Goal: Information Seeking & Learning: Find specific fact

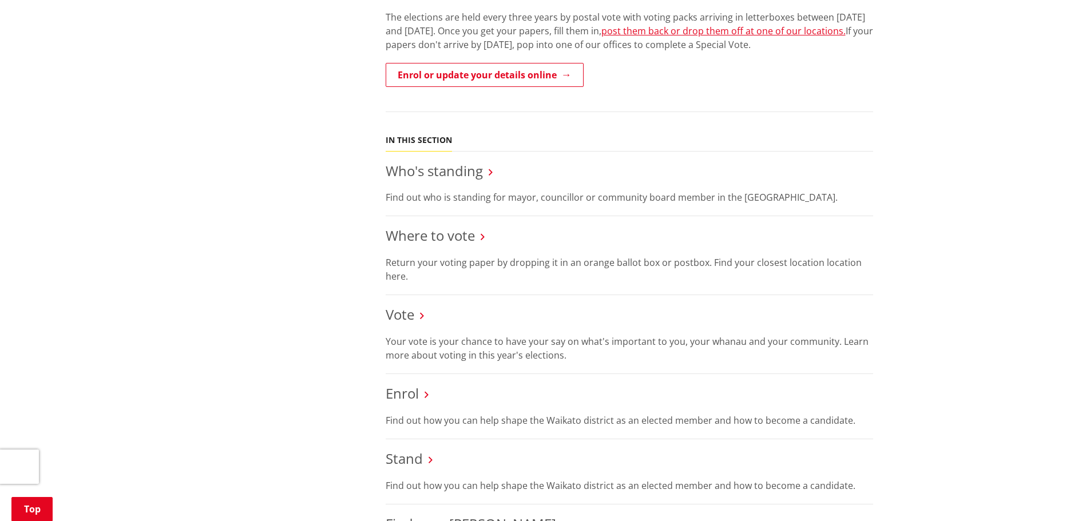
scroll to position [429, 0]
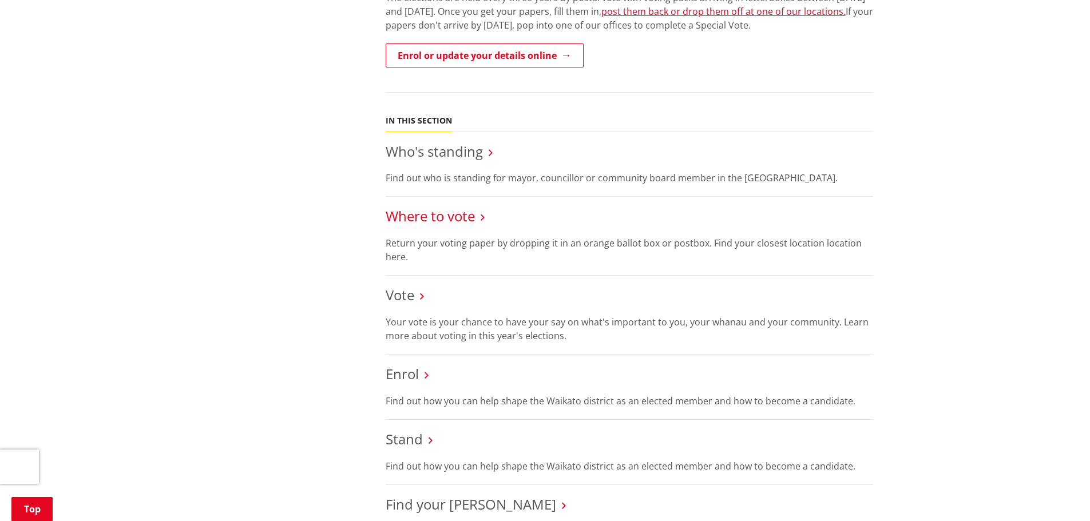
click at [468, 216] on link "Where to vote" at bounding box center [430, 216] width 89 height 19
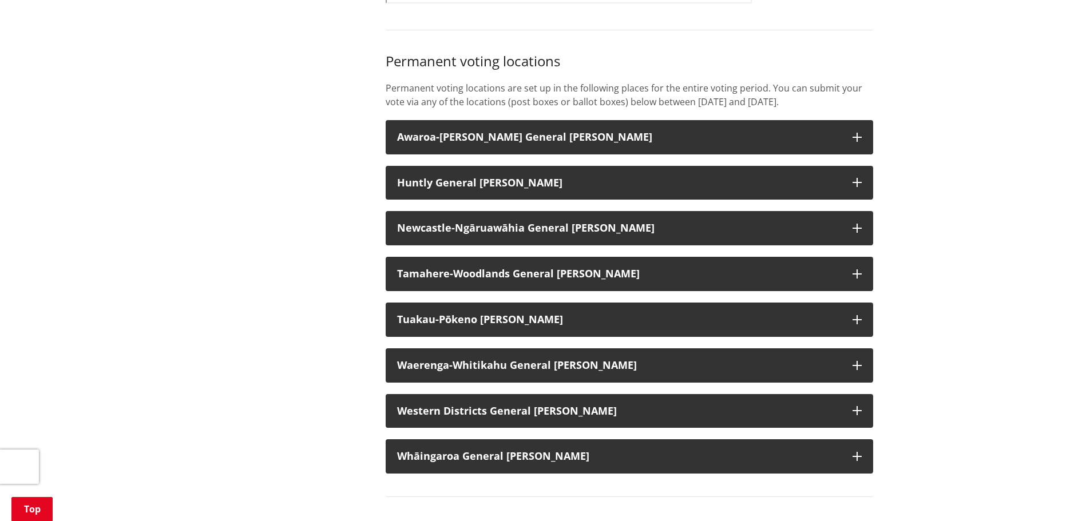
scroll to position [887, 0]
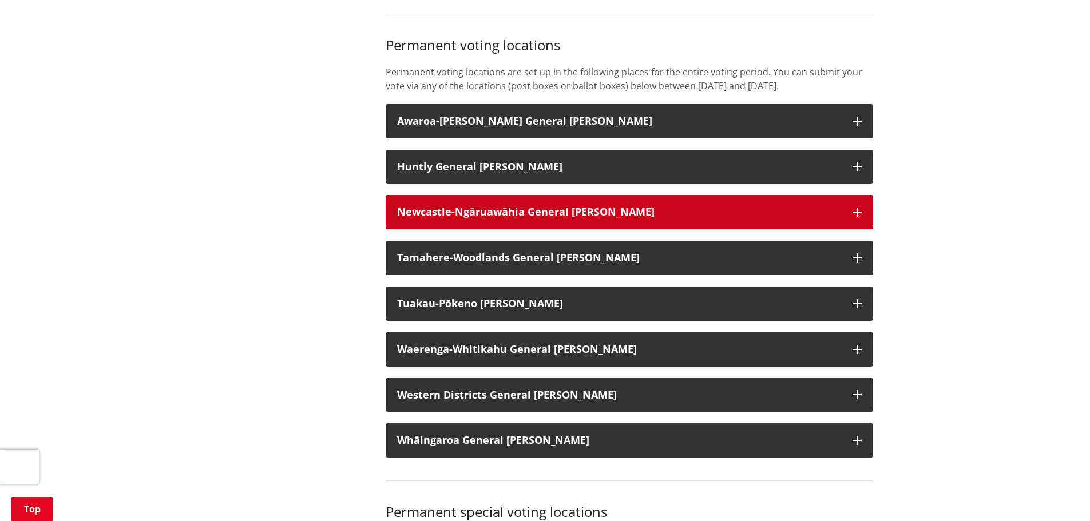
click at [856, 217] on icon "button" at bounding box center [857, 212] width 9 height 9
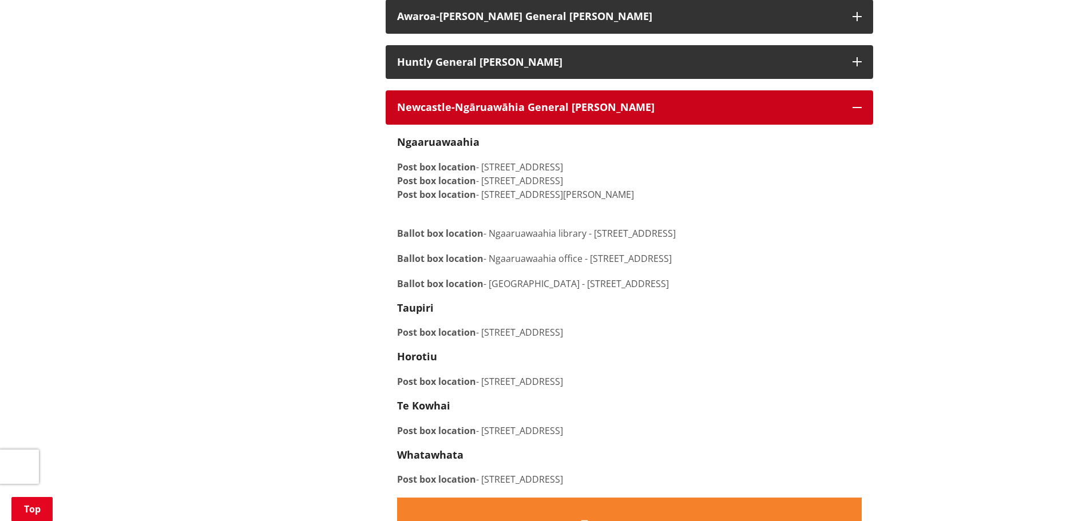
scroll to position [973, 0]
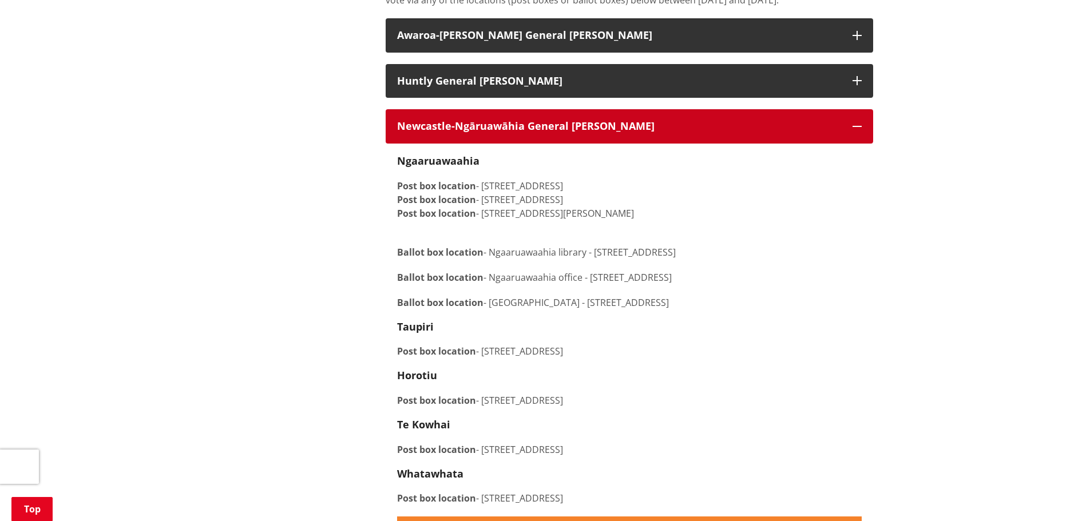
click at [857, 144] on button "Newcastle-Ngāruawāhia General [PERSON_NAME]" at bounding box center [630, 126] width 488 height 34
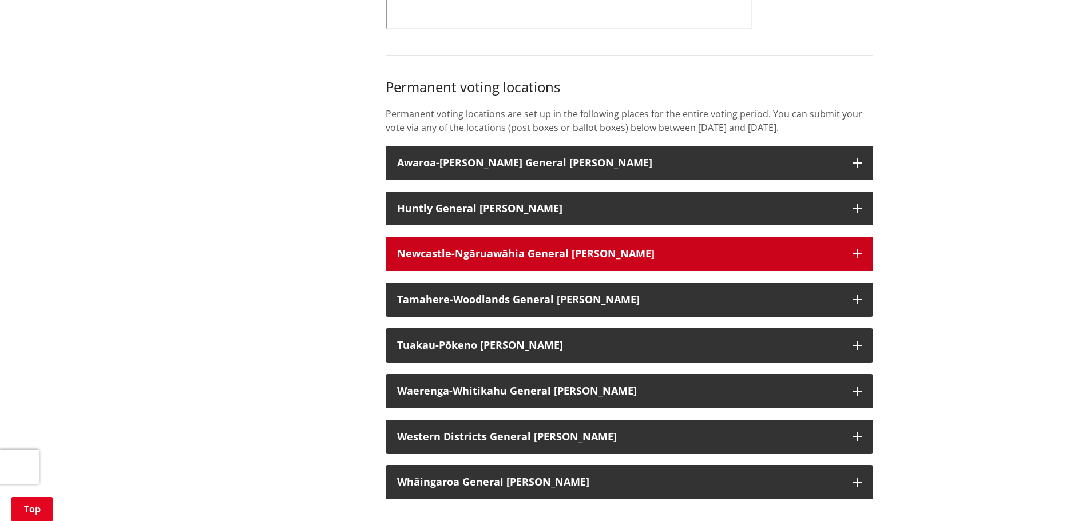
scroll to position [844, 0]
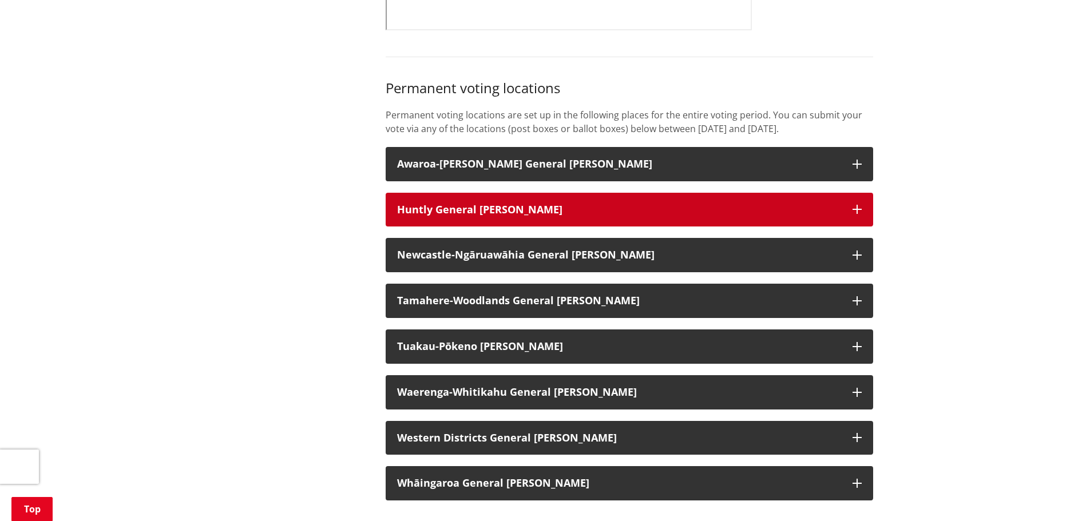
click at [855, 217] on button "Huntly General [PERSON_NAME]" at bounding box center [630, 210] width 488 height 34
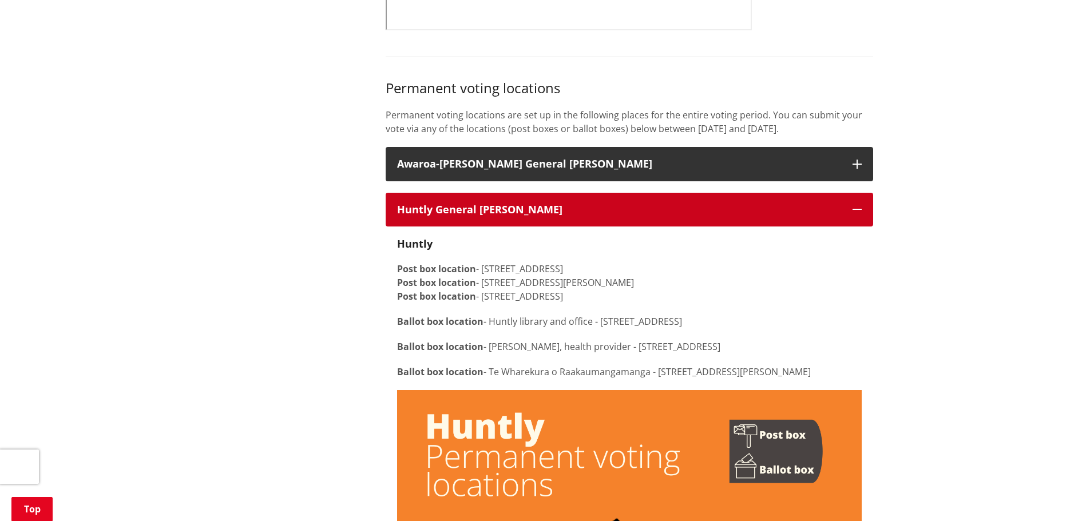
click at [846, 221] on button "Huntly General [PERSON_NAME]" at bounding box center [630, 210] width 488 height 34
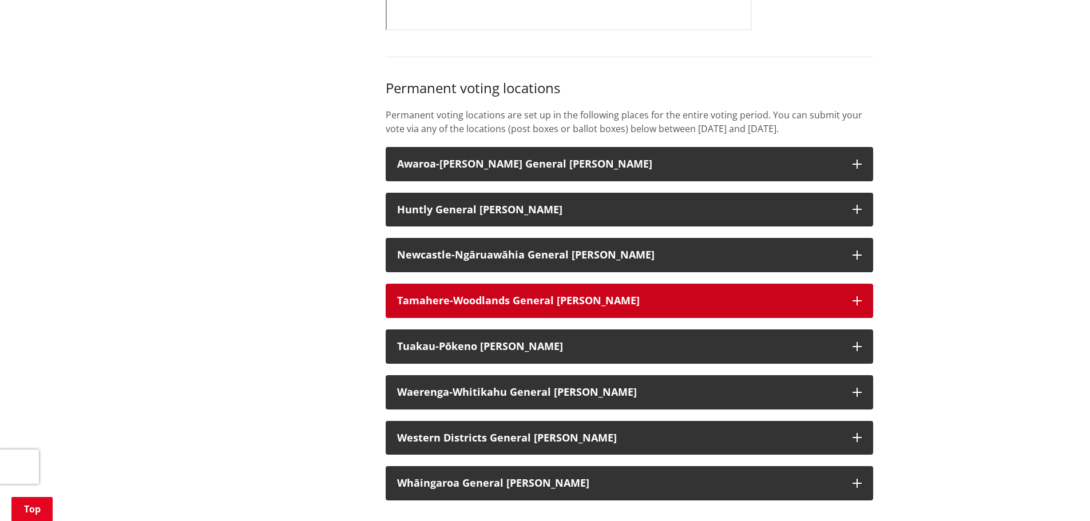
click at [857, 309] on button "Tamahere-Woodlands General [PERSON_NAME]" at bounding box center [630, 301] width 488 height 34
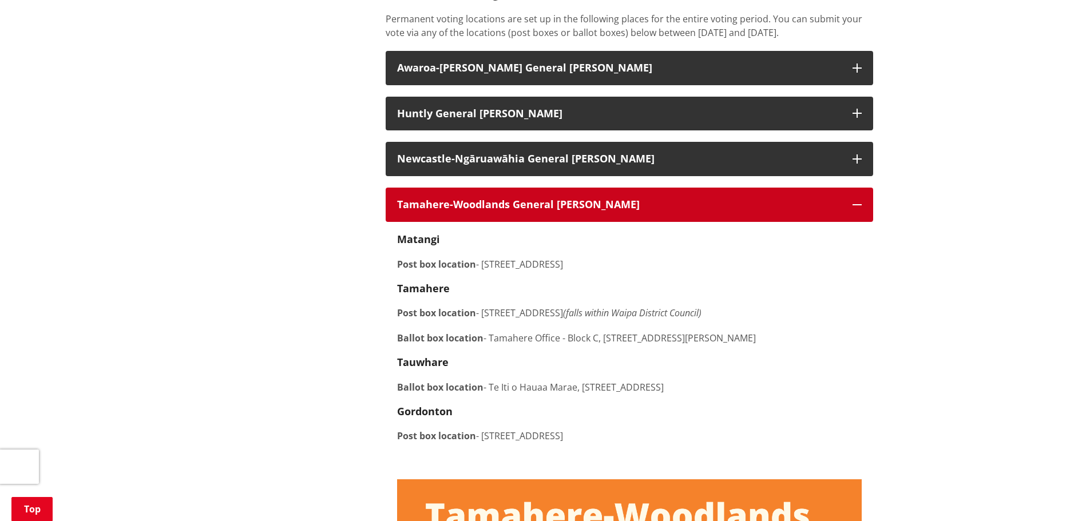
scroll to position [958, 0]
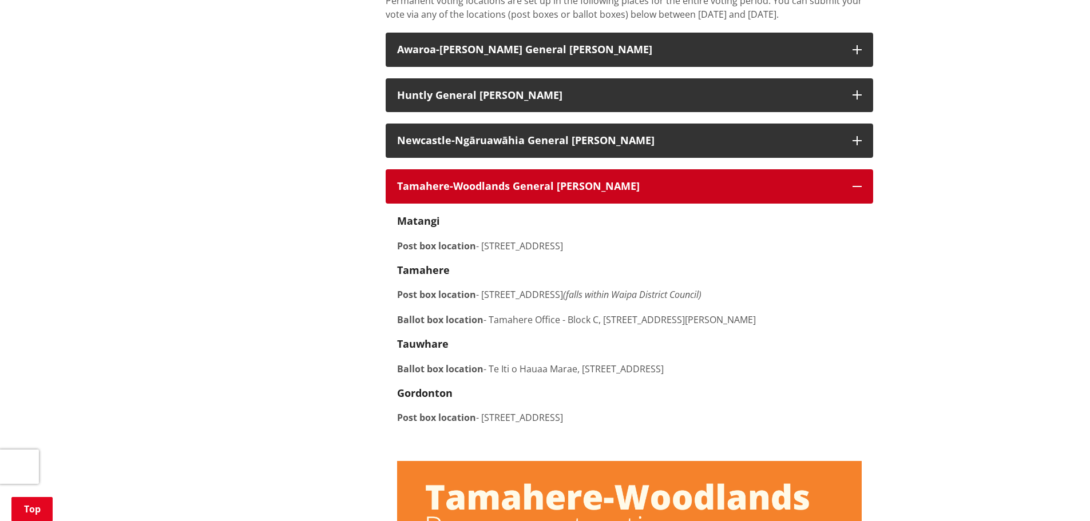
click at [863, 201] on button "Tamahere-Woodlands General [PERSON_NAME]" at bounding box center [630, 186] width 488 height 34
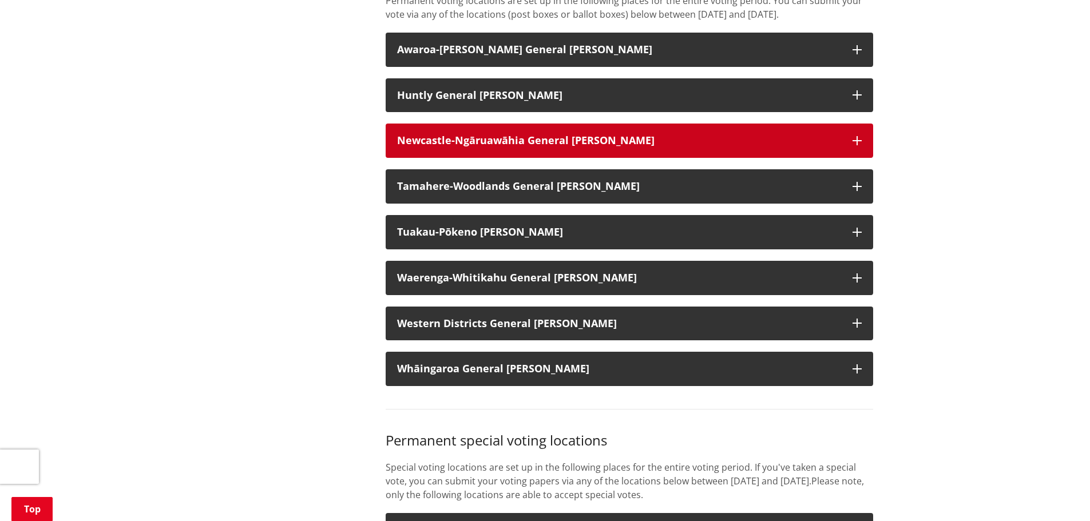
click at [851, 155] on button "Newcastle-Ngāruawāhia General [PERSON_NAME]" at bounding box center [630, 141] width 488 height 34
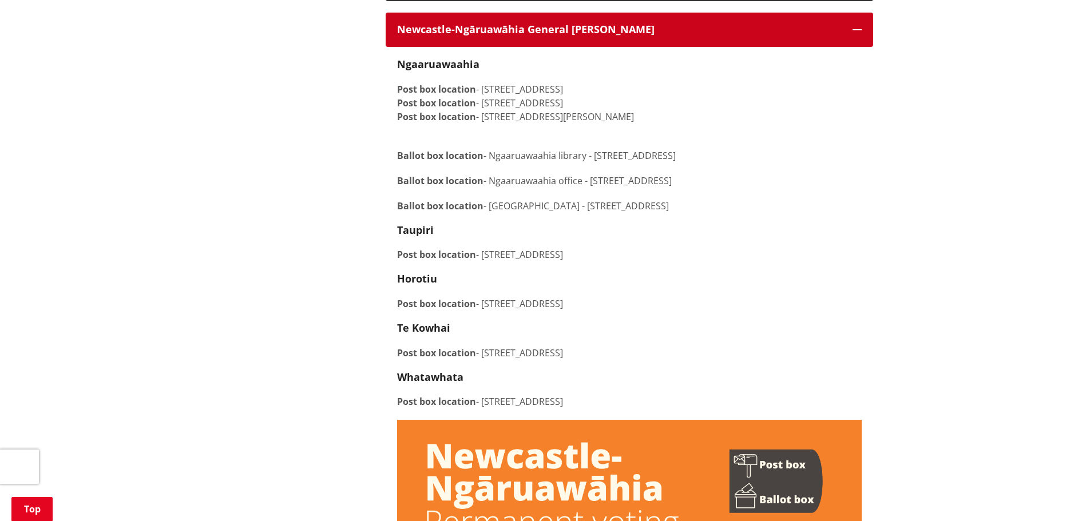
scroll to position [1073, 0]
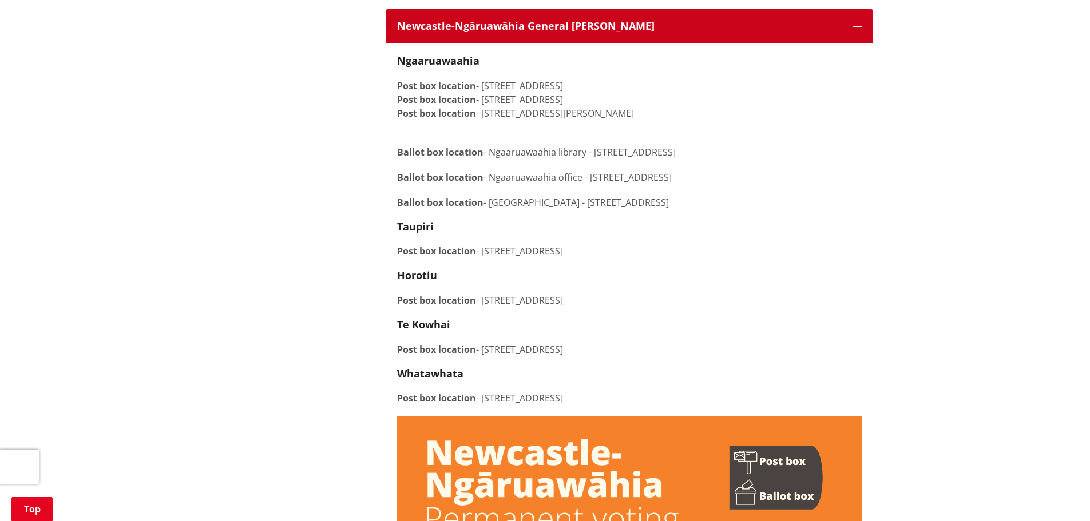
click at [862, 39] on button "Newcastle-Ngāruawāhia General [PERSON_NAME]" at bounding box center [630, 26] width 488 height 34
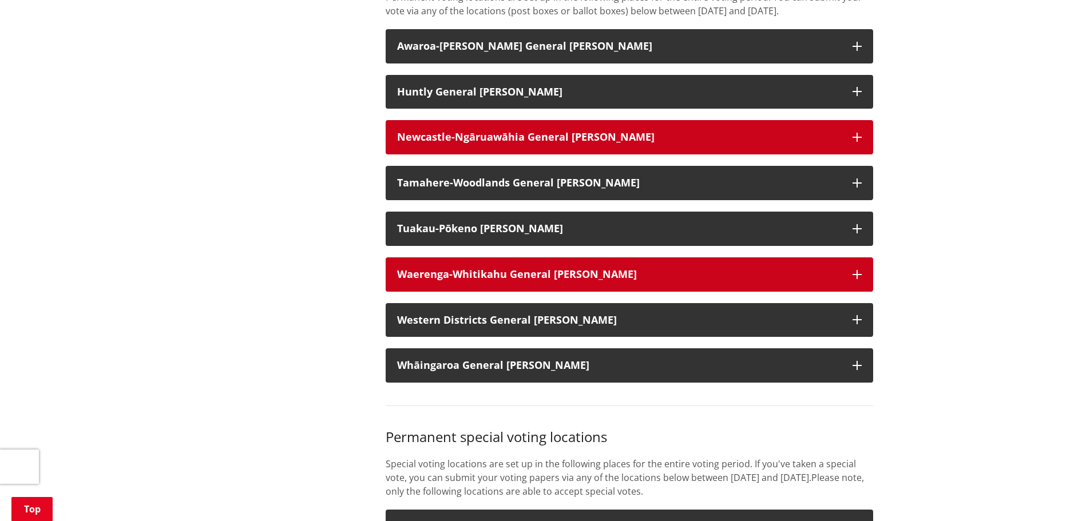
scroll to position [944, 0]
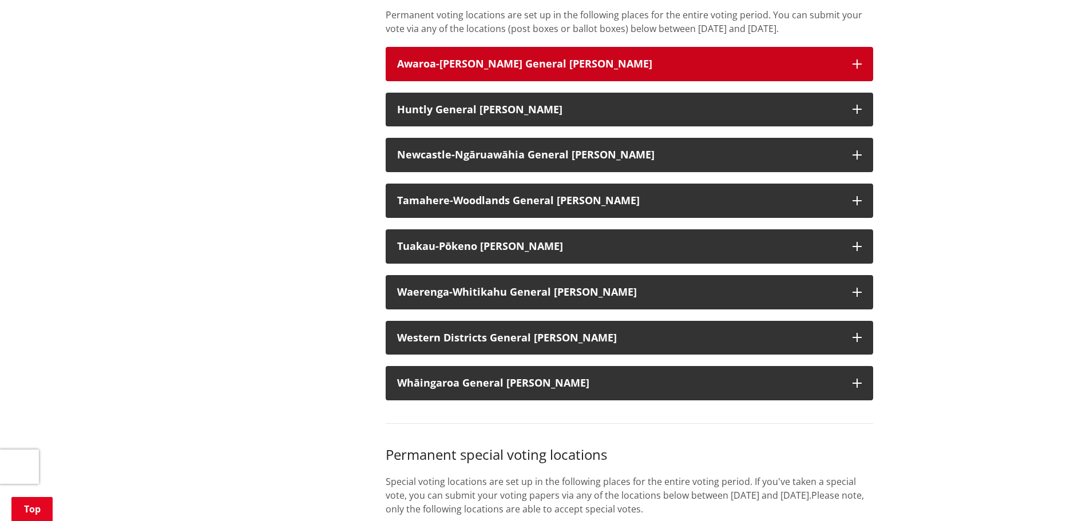
click at [861, 69] on icon "button" at bounding box center [857, 64] width 9 height 9
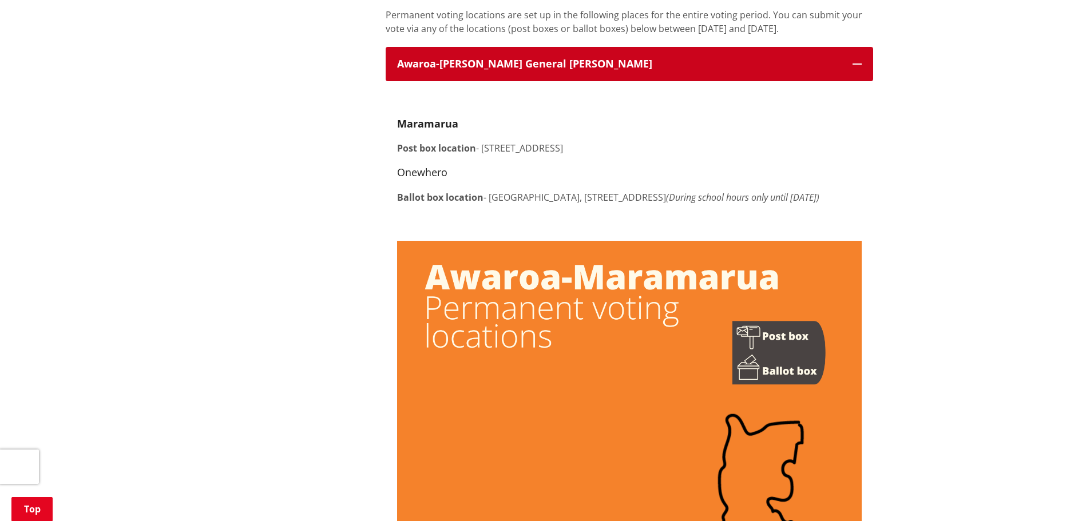
click at [861, 69] on icon "button" at bounding box center [857, 64] width 9 height 9
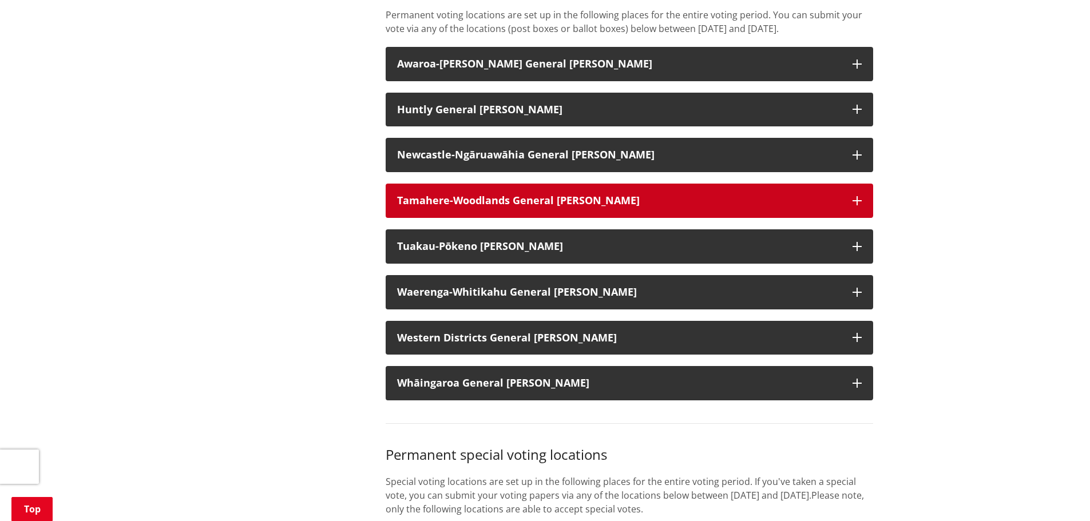
click at [864, 209] on button "Tamahere-Woodlands General [PERSON_NAME]" at bounding box center [630, 201] width 488 height 34
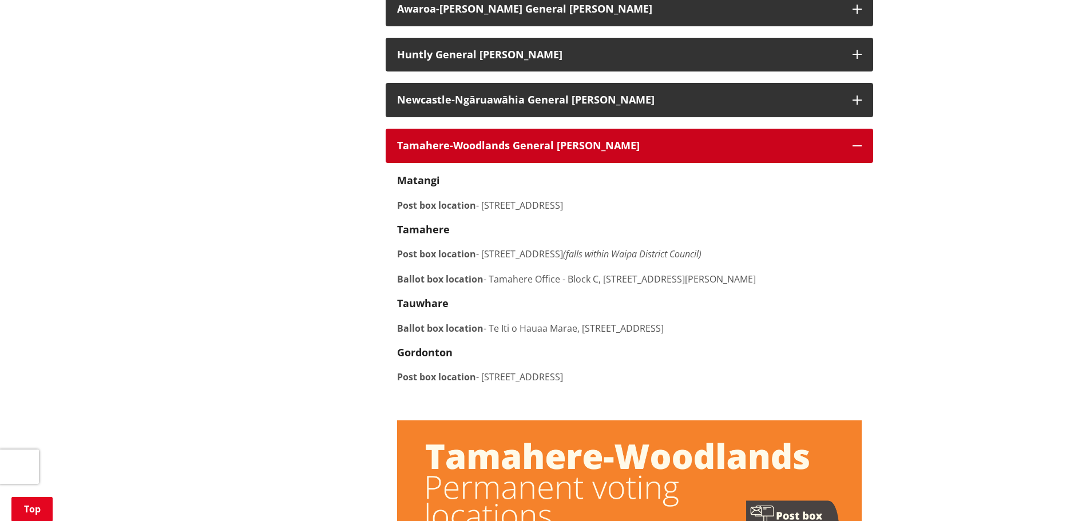
scroll to position [1001, 0]
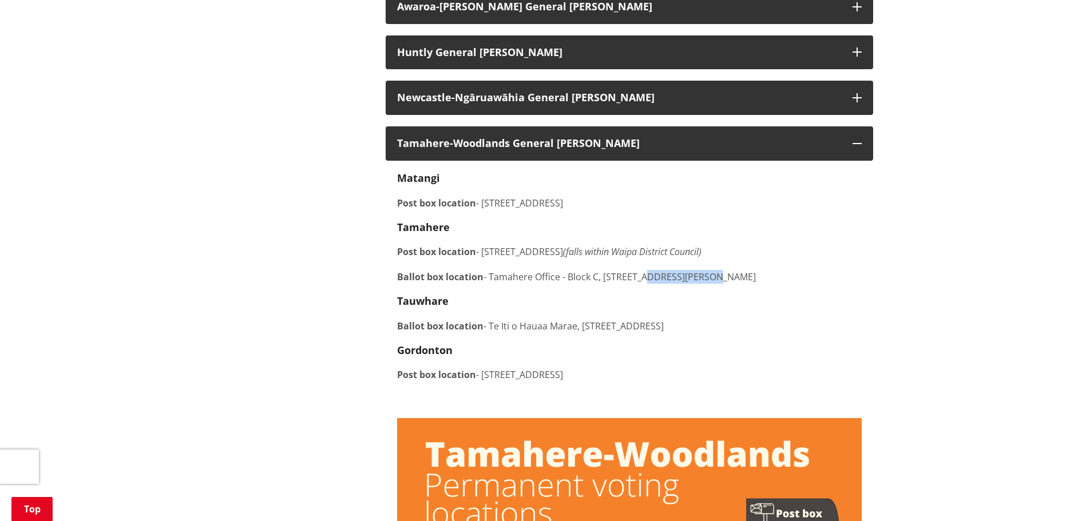
drag, startPoint x: 710, startPoint y: 288, endPoint x: 640, endPoint y: 292, distance: 69.4
click at [640, 284] on p "Ballot box location - [GEOGRAPHIC_DATA] - Block C, Level [STREET_ADDRESS][PERSO…" at bounding box center [629, 277] width 465 height 14
copy p "[STREET_ADDRESS][PERSON_NAME]"
drag, startPoint x: 395, startPoint y: 290, endPoint x: 483, endPoint y: 291, distance: 87.6
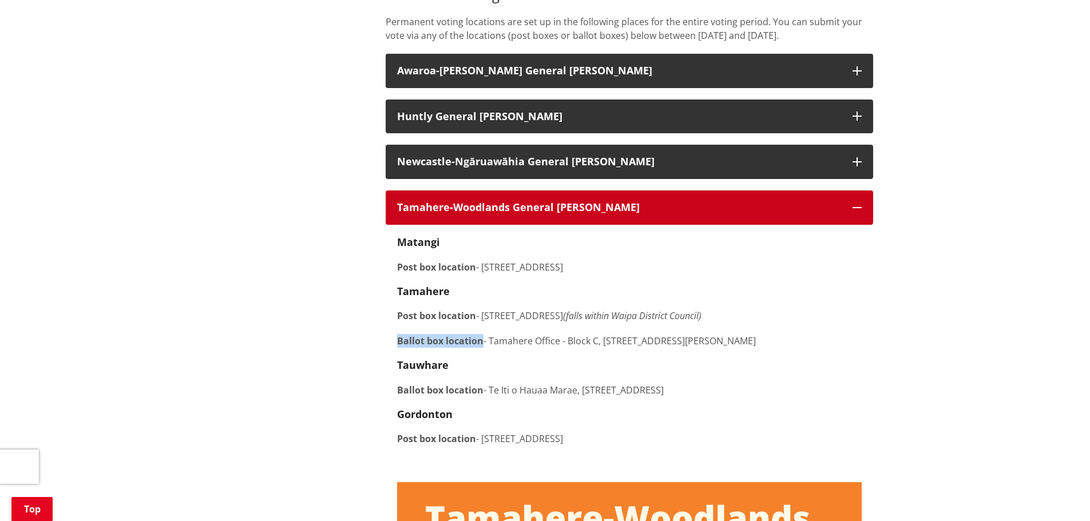
scroll to position [930, 0]
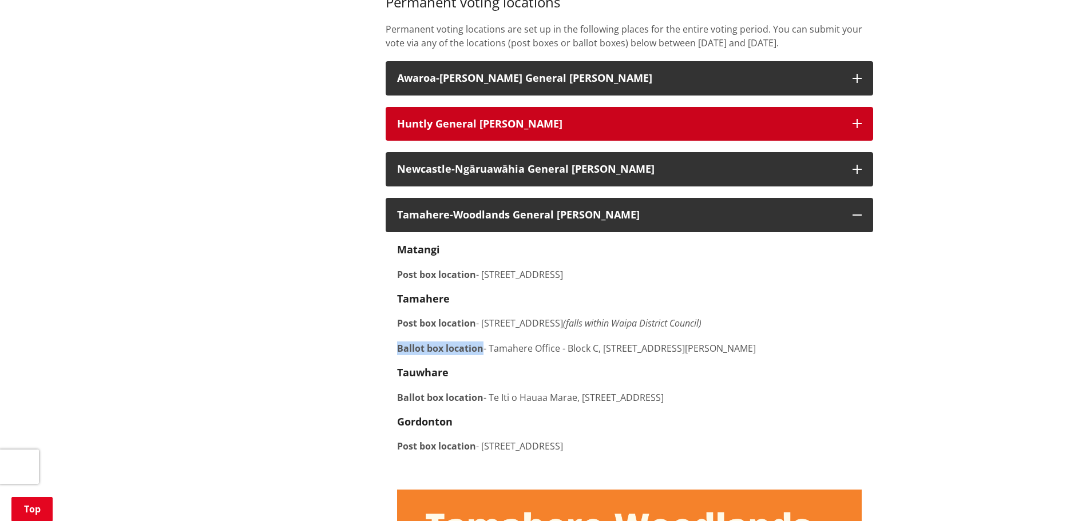
click at [780, 131] on button "Huntly General [PERSON_NAME]" at bounding box center [630, 124] width 488 height 34
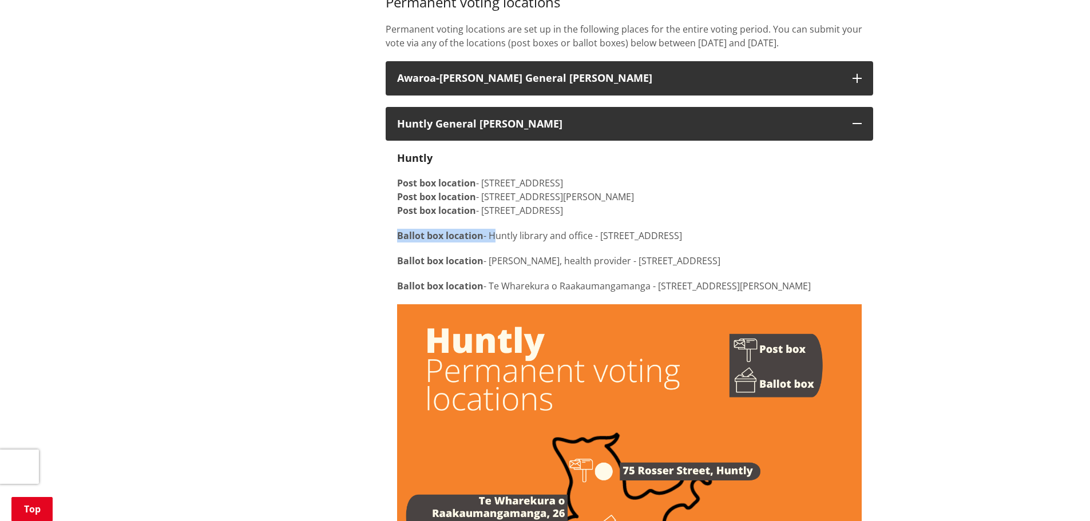
drag, startPoint x: 395, startPoint y: 249, endPoint x: 491, endPoint y: 246, distance: 95.6
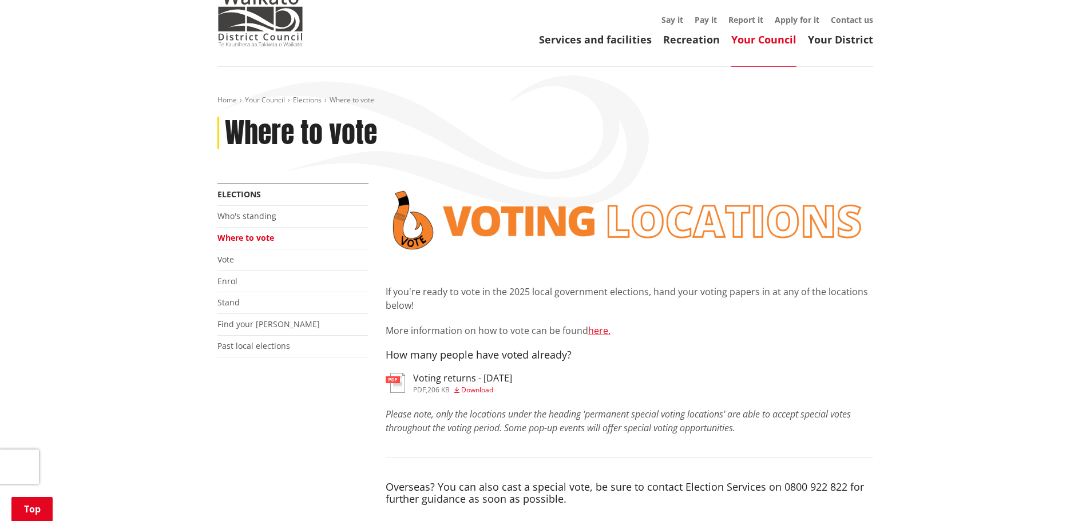
scroll to position [29, 0]
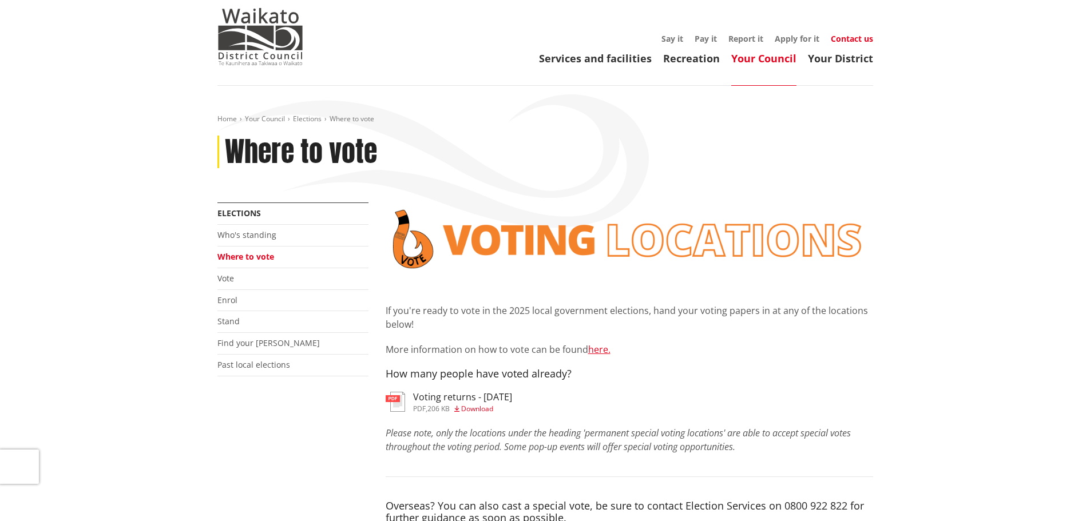
click at [849, 38] on link "Contact us" at bounding box center [852, 38] width 42 height 11
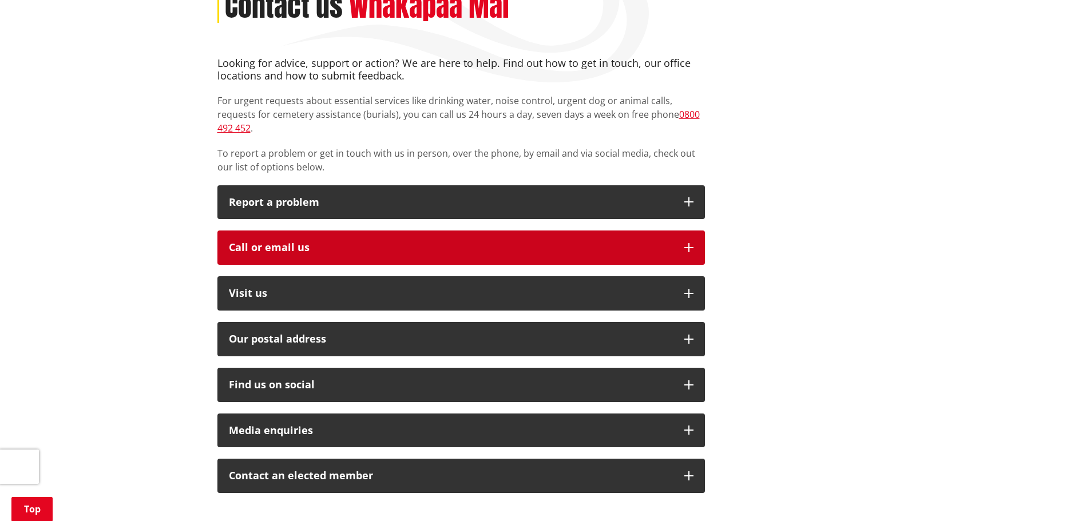
scroll to position [186, 0]
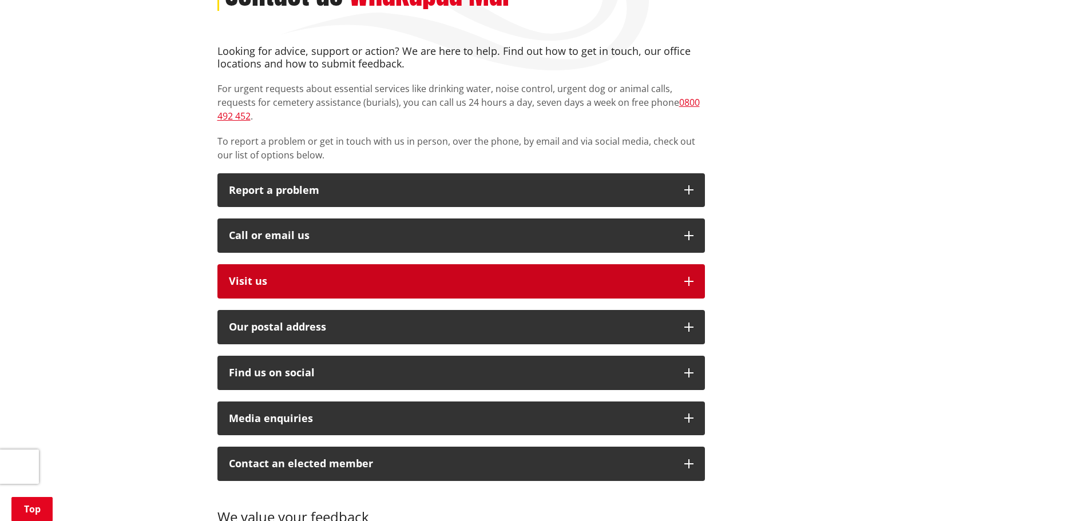
click at [700, 267] on button "Visit us" at bounding box center [461, 281] width 488 height 34
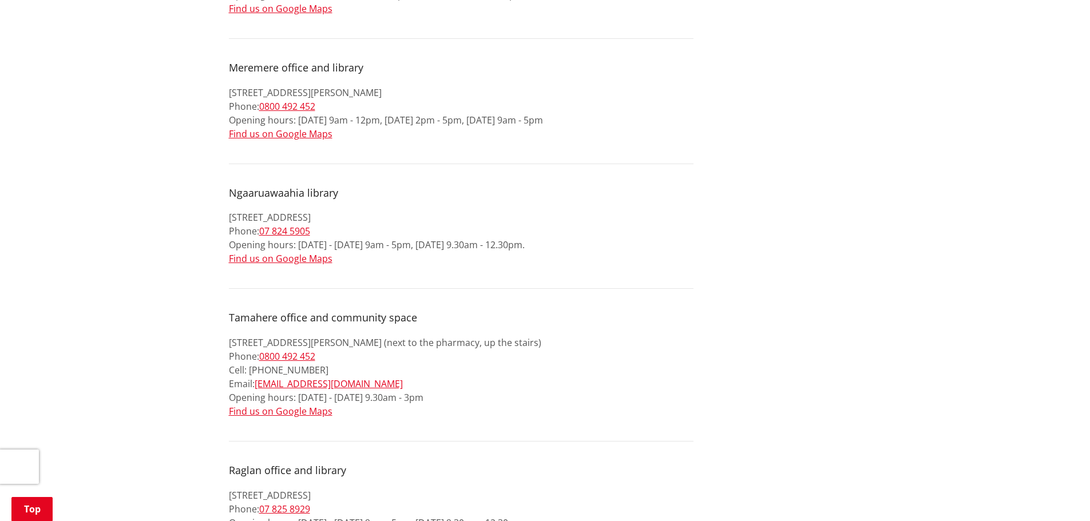
scroll to position [701, 0]
